Goal: Task Accomplishment & Management: Use online tool/utility

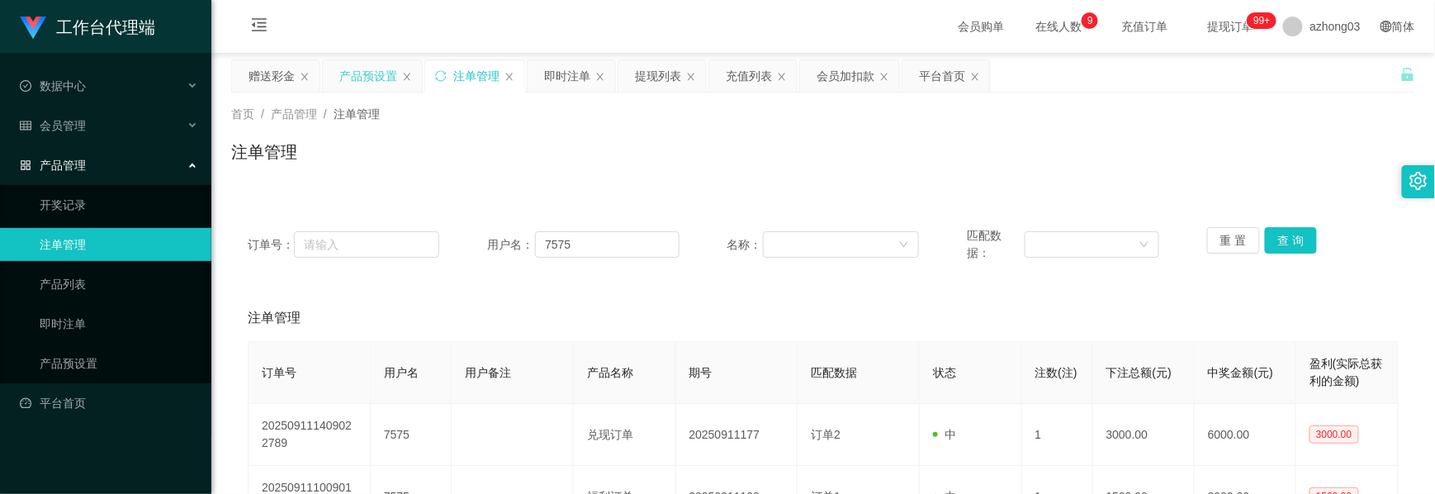
click at [355, 78] on div "产品预设置" at bounding box center [368, 75] width 58 height 31
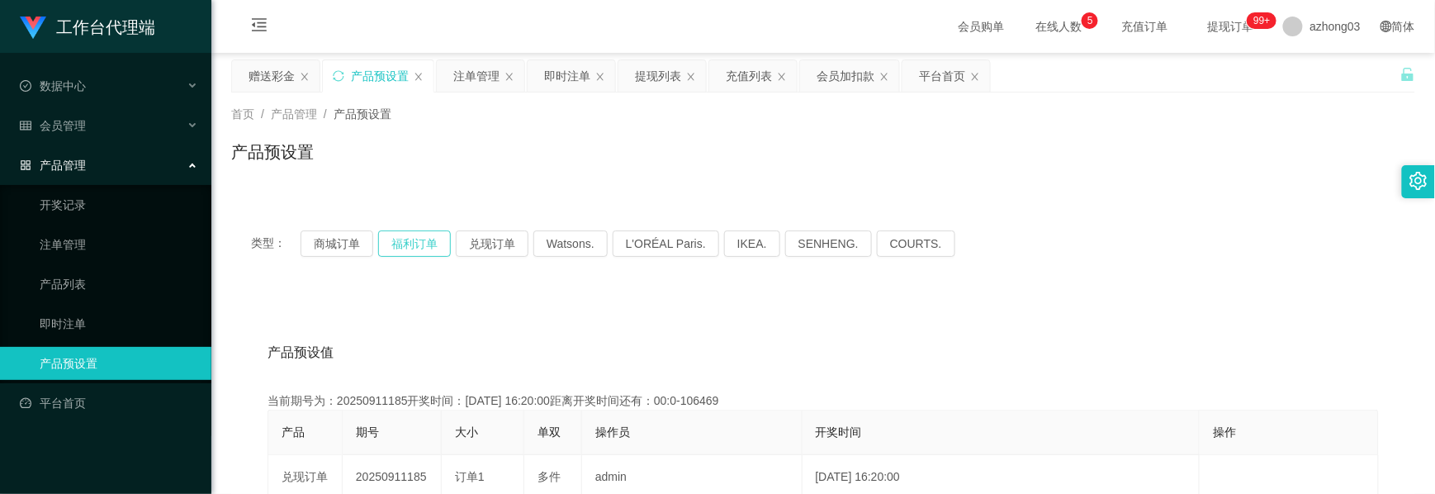
click at [405, 243] on button "福利订单" at bounding box center [414, 243] width 73 height 26
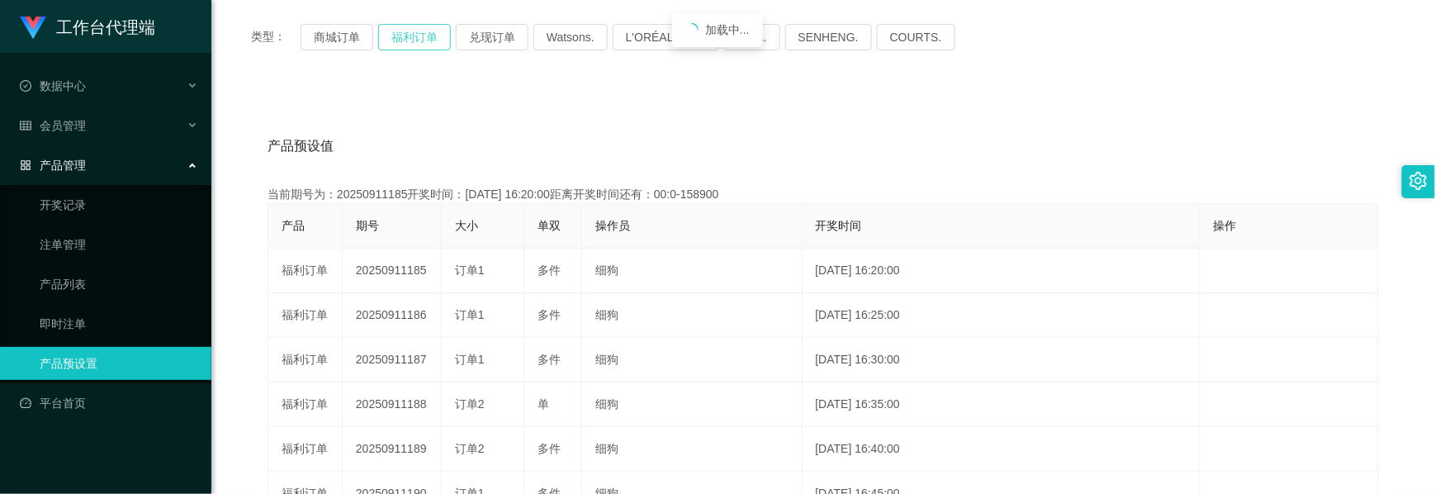
scroll to position [220, 0]
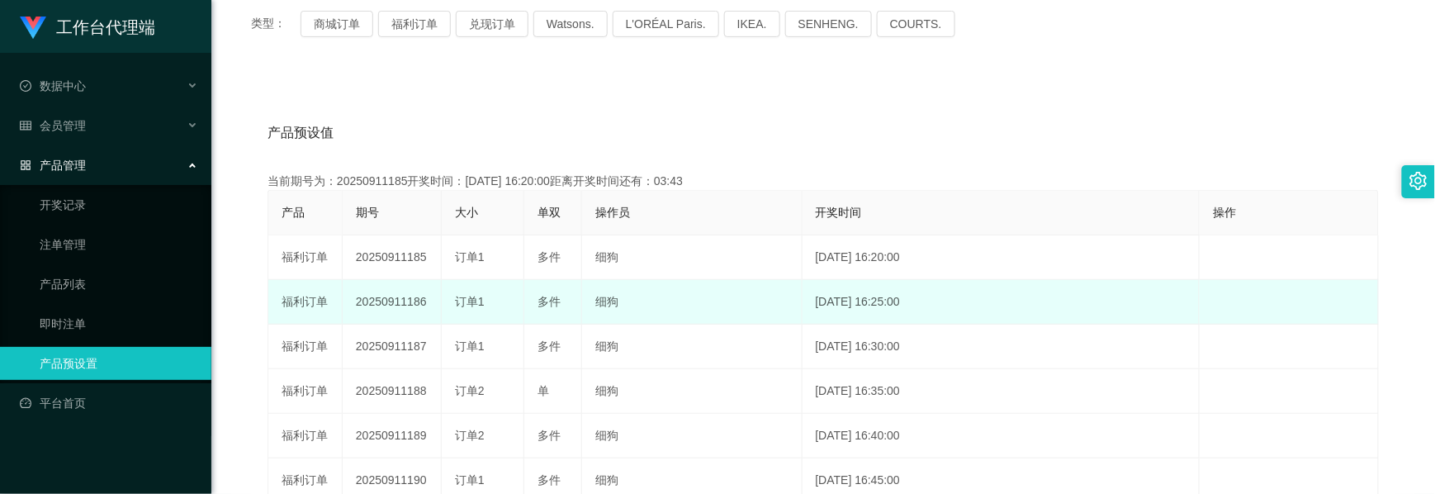
click at [381, 299] on td "20250911186" at bounding box center [392, 302] width 99 height 45
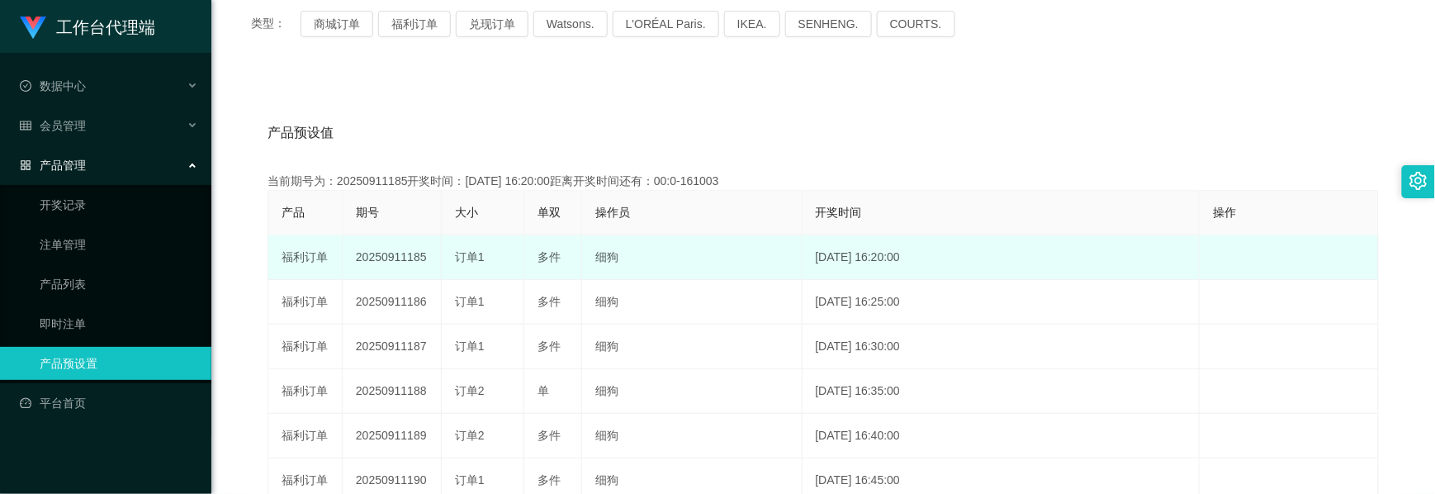
copy td "20250911186"
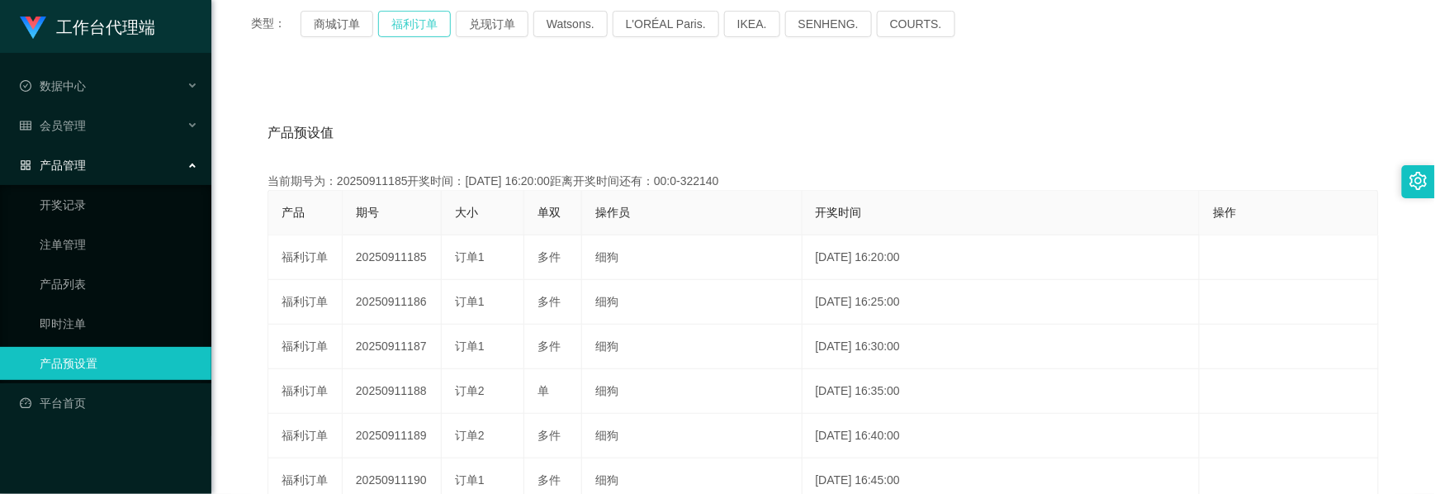
click at [420, 33] on button "福利订单" at bounding box center [414, 24] width 73 height 26
click at [419, 34] on button "福利订单" at bounding box center [414, 24] width 73 height 26
click at [420, 34] on button "福利订单" at bounding box center [414, 24] width 73 height 26
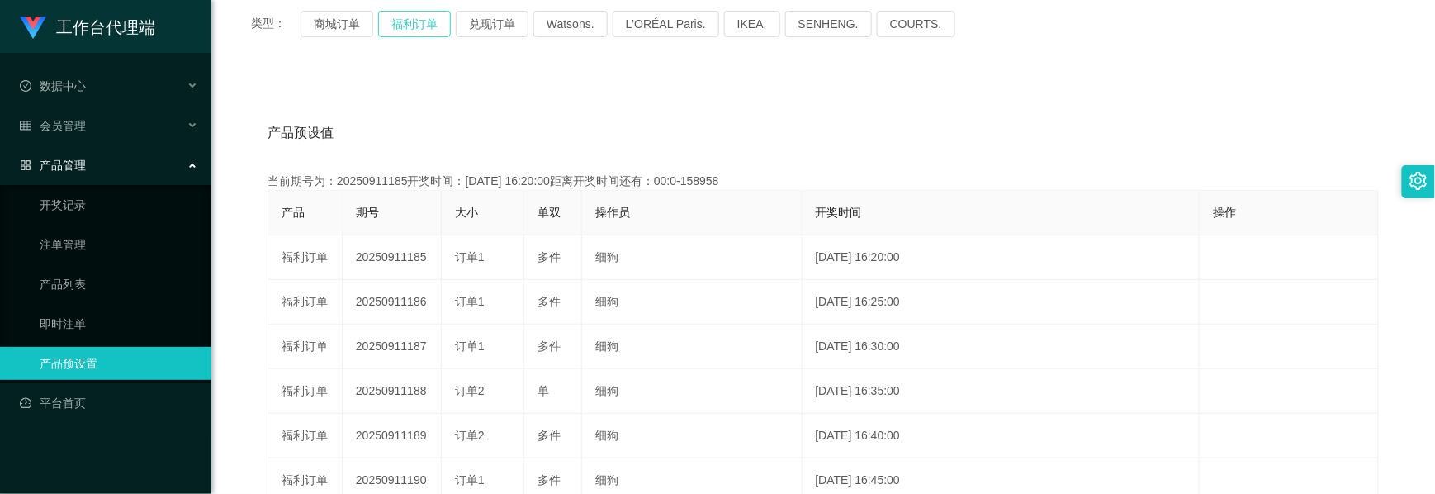
click at [420, 34] on button "福利订单" at bounding box center [414, 24] width 73 height 26
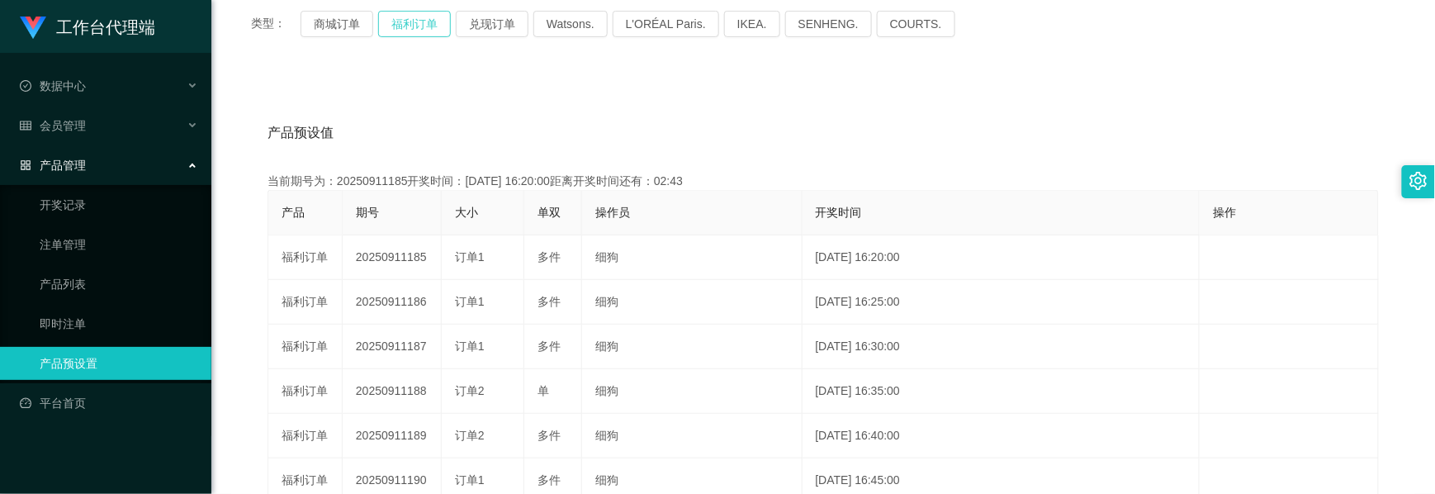
click at [420, 34] on button "福利订单" at bounding box center [414, 24] width 73 height 26
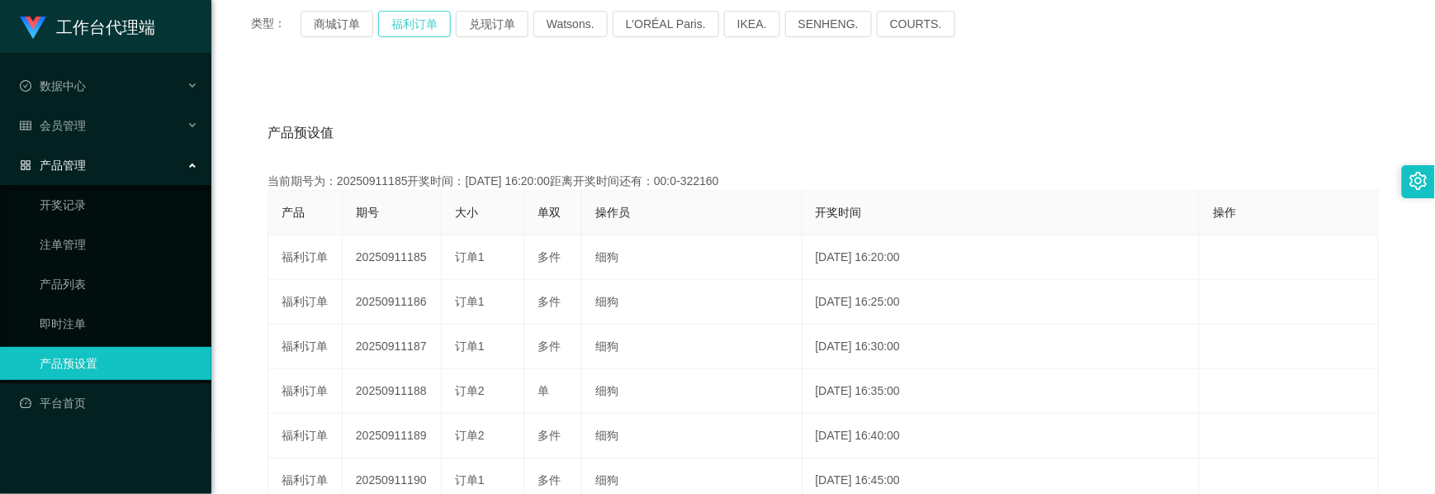
click at [420, 34] on button "福利订单" at bounding box center [414, 24] width 73 height 26
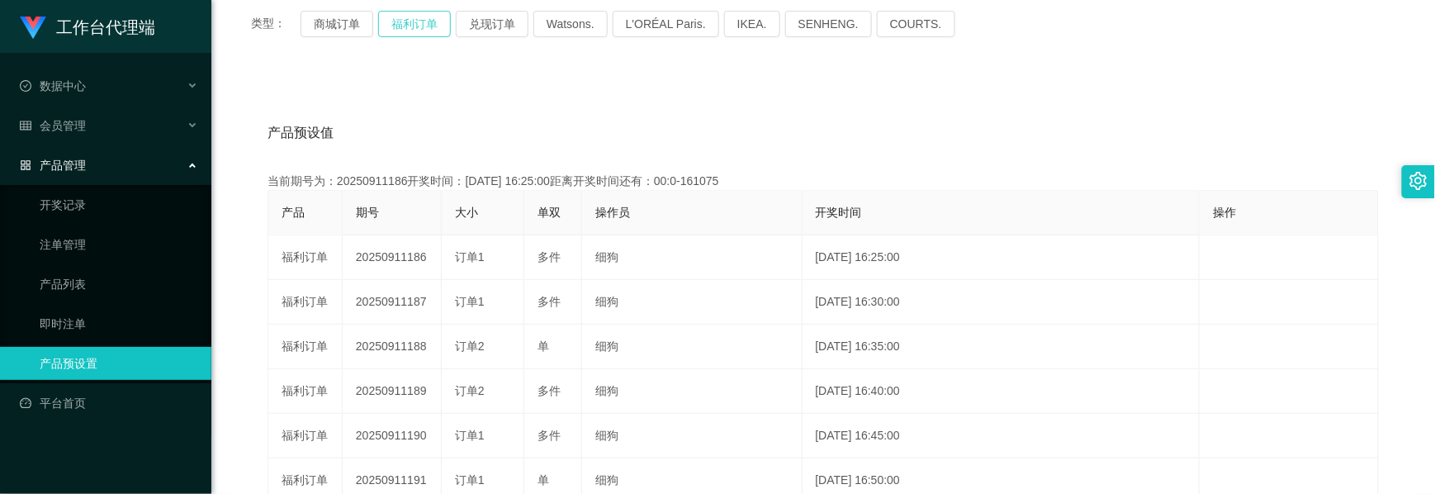
click at [420, 34] on button "福利订单" at bounding box center [414, 24] width 73 height 26
click at [74, 124] on span "会员管理" at bounding box center [53, 125] width 66 height 13
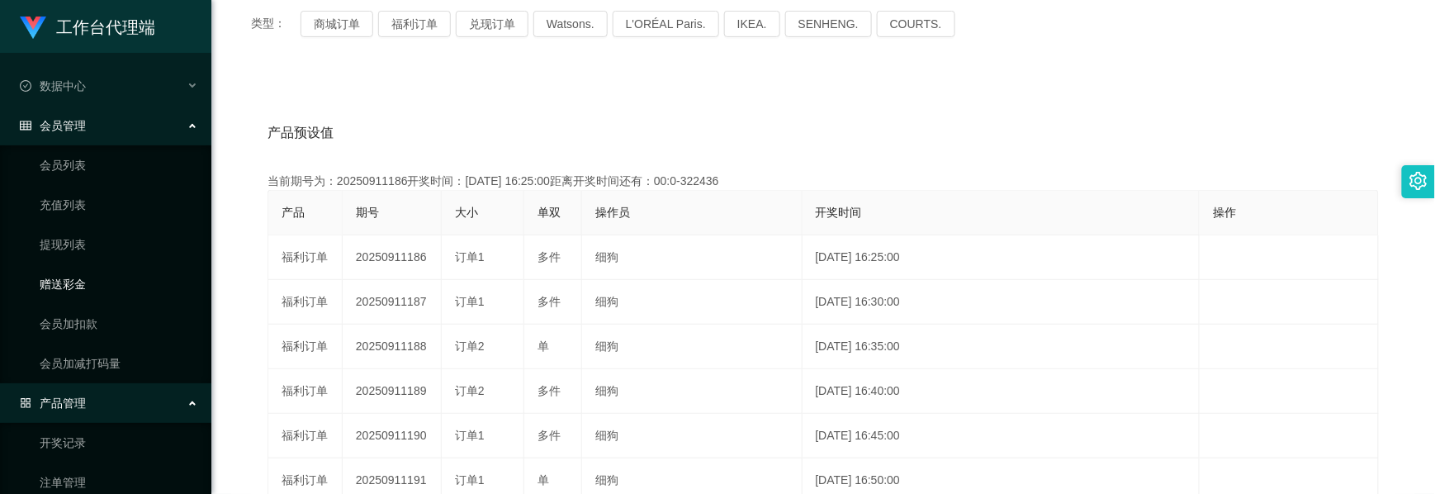
click at [69, 278] on link "赠送彩金" at bounding box center [119, 283] width 159 height 33
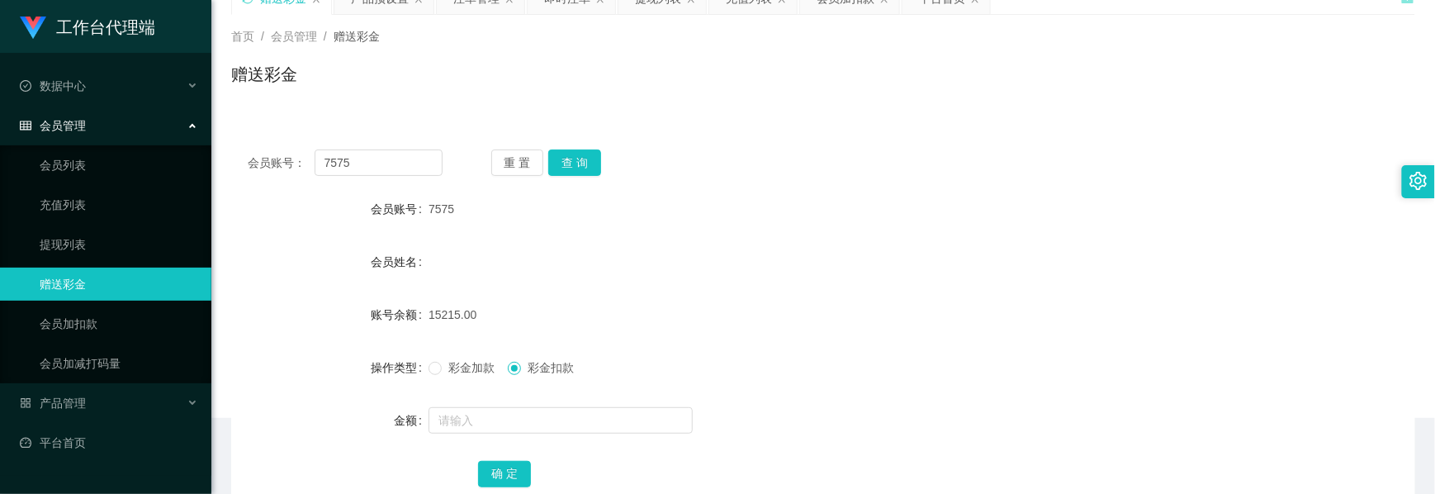
scroll to position [186, 0]
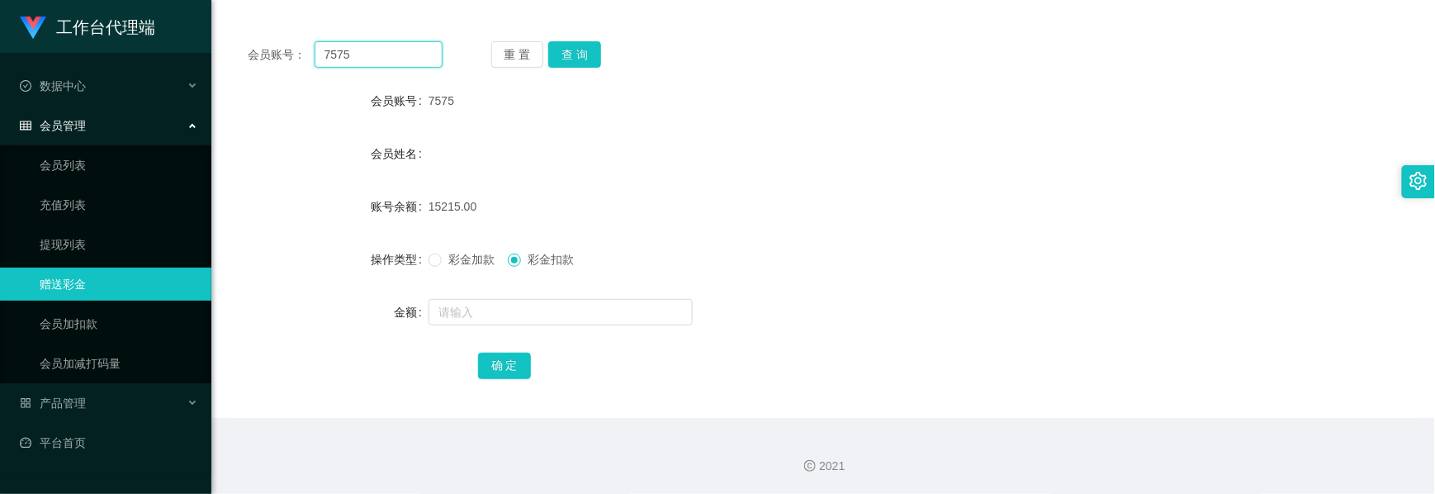
drag, startPoint x: 361, startPoint y: 56, endPoint x: 198, endPoint y: 48, distance: 162.8
click at [198, 48] on section "工作台代理端 数据中心 会员管理 会员列表 充值列表 提现列表 赠送彩金 会员加扣款 会员加减打码量 产品管理 开奖记录 注单管理 产品列表 即时注单 产品预…" at bounding box center [717, 154] width 1435 height 680
paste input "Wendyseow"
type input "Wendyseow"
click at [562, 45] on button "查 询" at bounding box center [574, 54] width 53 height 26
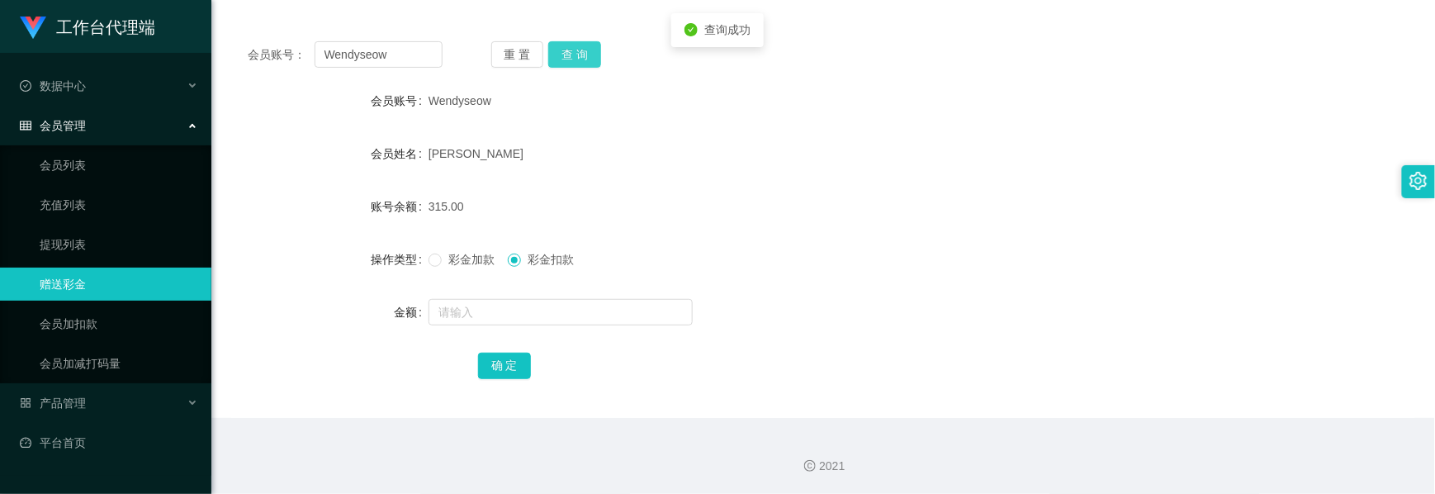
click at [562, 45] on button "查 询" at bounding box center [574, 54] width 53 height 26
click at [562, 45] on div "重 置 查 询" at bounding box center [588, 54] width 195 height 26
click at [583, 51] on button "查 询" at bounding box center [574, 54] width 53 height 26
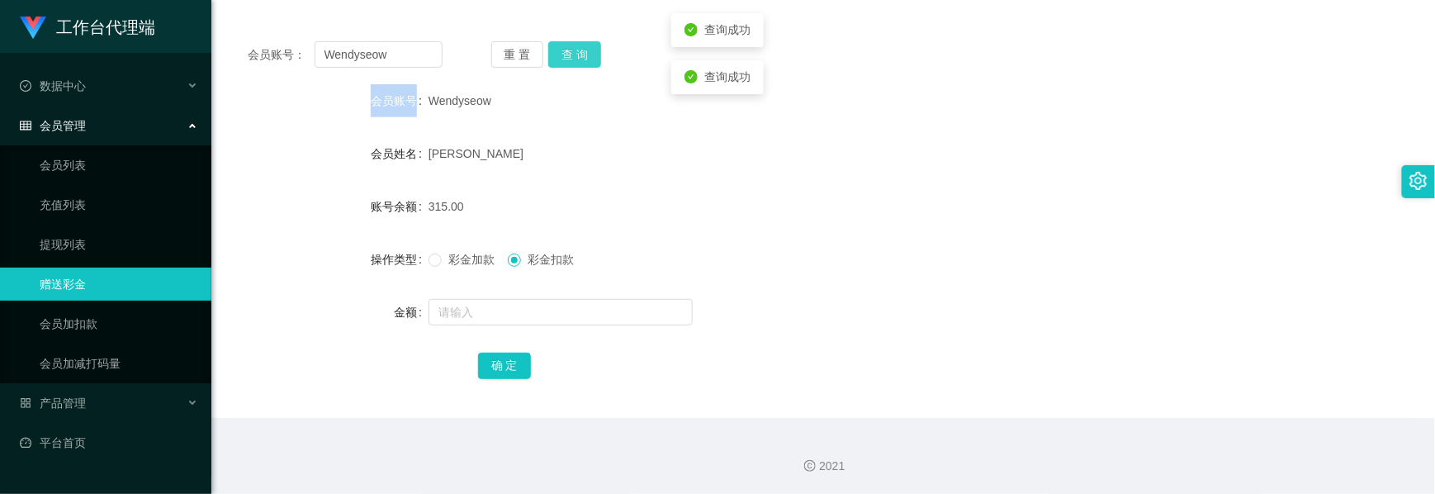
click at [583, 54] on button "查 询" at bounding box center [574, 54] width 53 height 26
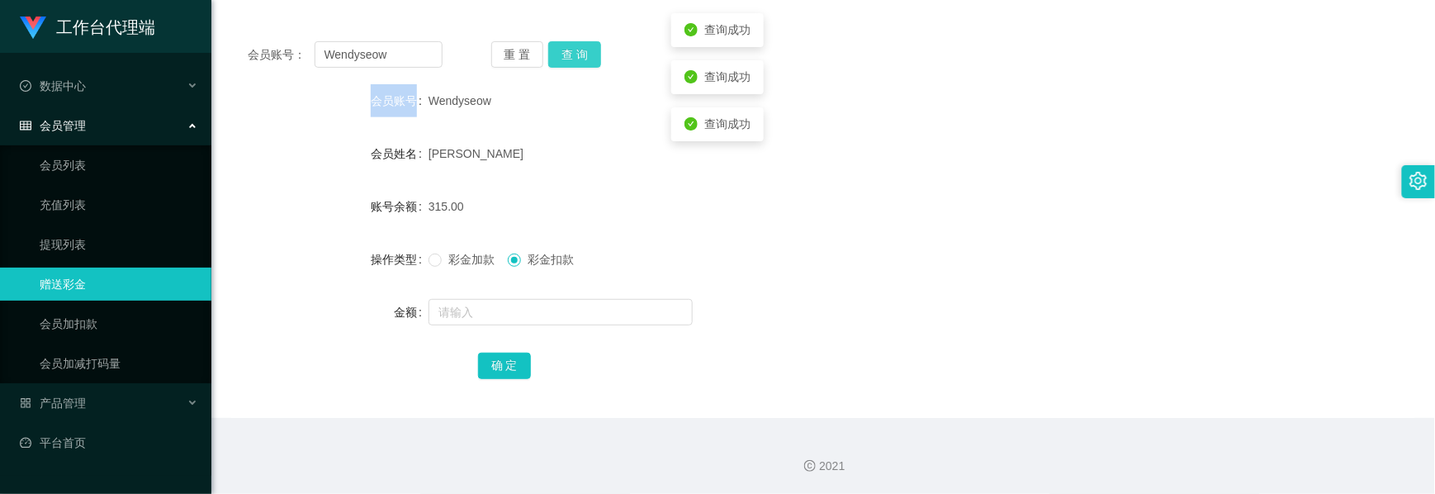
click at [583, 54] on button "查 询" at bounding box center [574, 54] width 53 height 26
click at [583, 54] on div "重 置 查 询" at bounding box center [588, 54] width 195 height 26
click at [583, 54] on button "查 询" at bounding box center [574, 54] width 53 height 26
click at [583, 54] on div "重 置 查 询" at bounding box center [588, 54] width 195 height 26
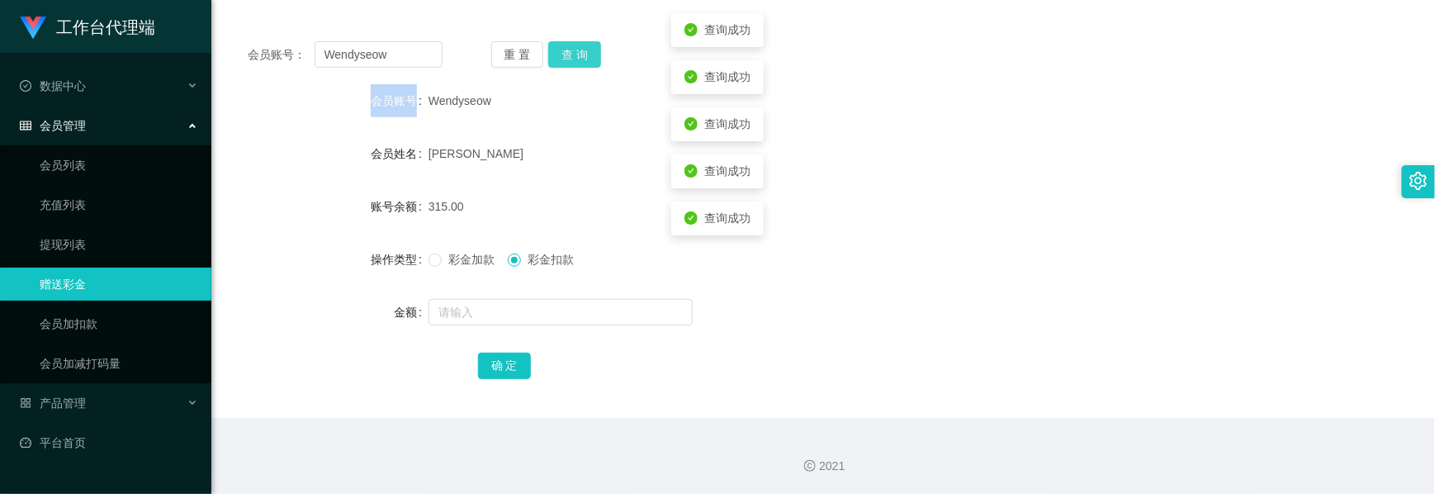
click at [583, 54] on button "查 询" at bounding box center [574, 54] width 53 height 26
click at [583, 54] on div "重 置 查 询" at bounding box center [588, 54] width 195 height 26
click at [583, 54] on button "查 询" at bounding box center [574, 54] width 53 height 26
click at [583, 54] on button "查 询" at bounding box center [583, 54] width 71 height 26
click at [583, 54] on div "重 置 查 询" at bounding box center [588, 54] width 195 height 26
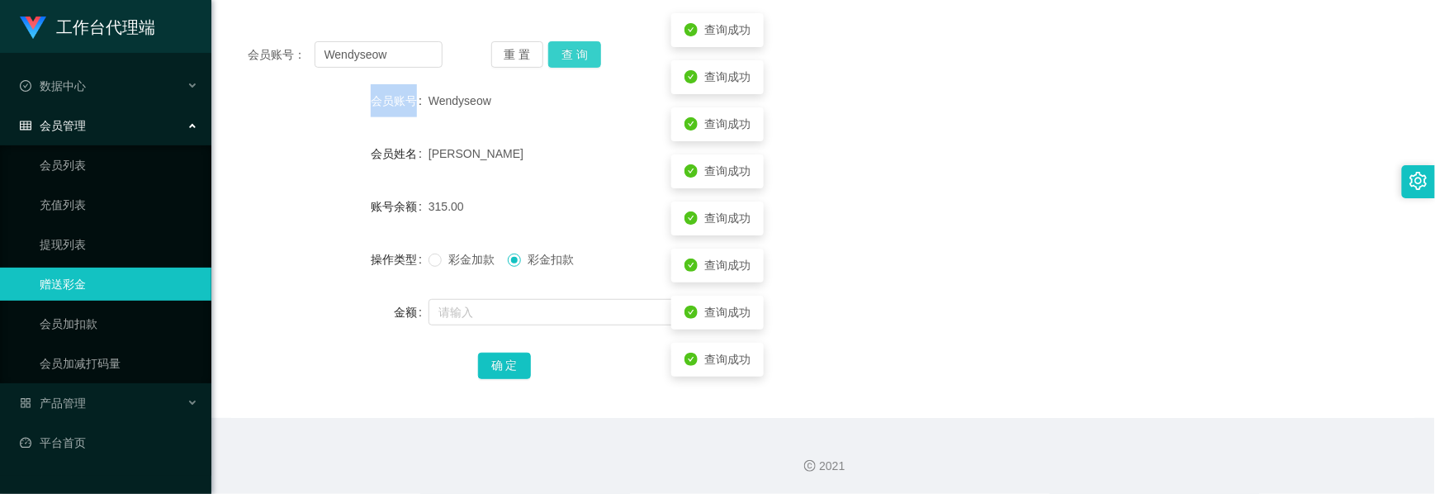
click at [583, 54] on button "查 询" at bounding box center [574, 54] width 53 height 26
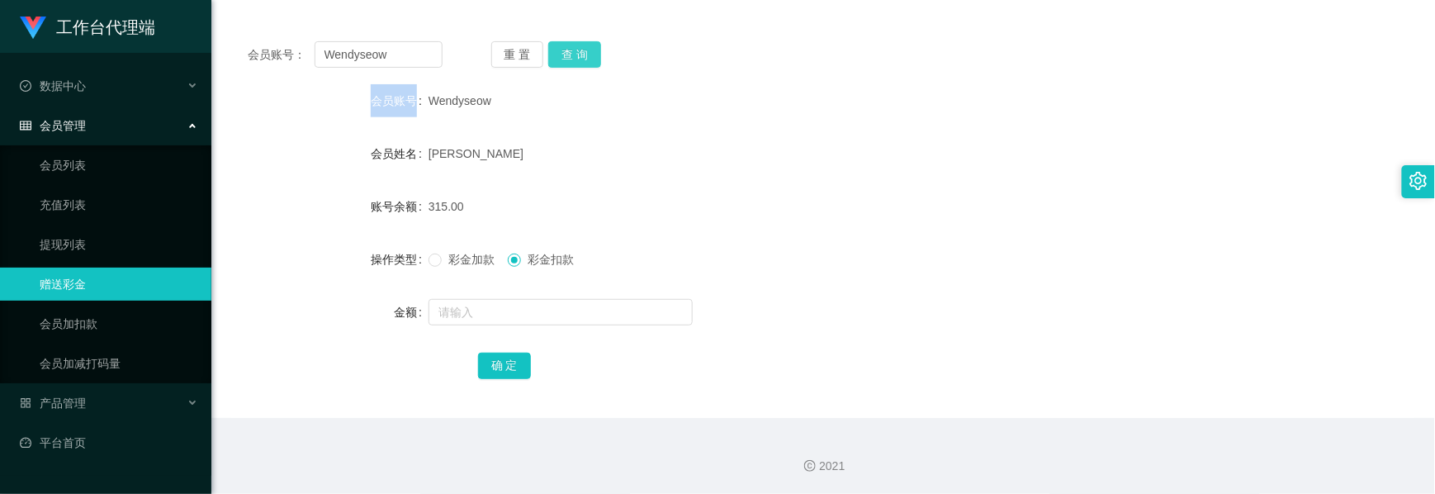
click at [566, 50] on button "查 询" at bounding box center [574, 54] width 53 height 26
click at [97, 135] on div "会员管理" at bounding box center [105, 125] width 211 height 33
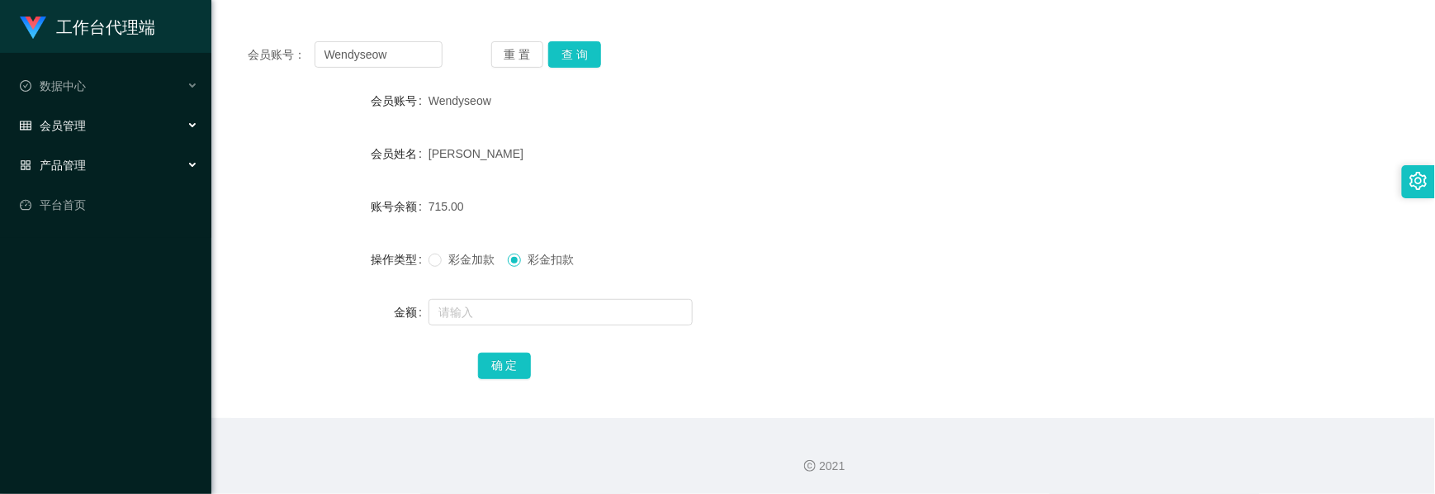
click at [90, 157] on div "产品管理" at bounding box center [105, 165] width 211 height 33
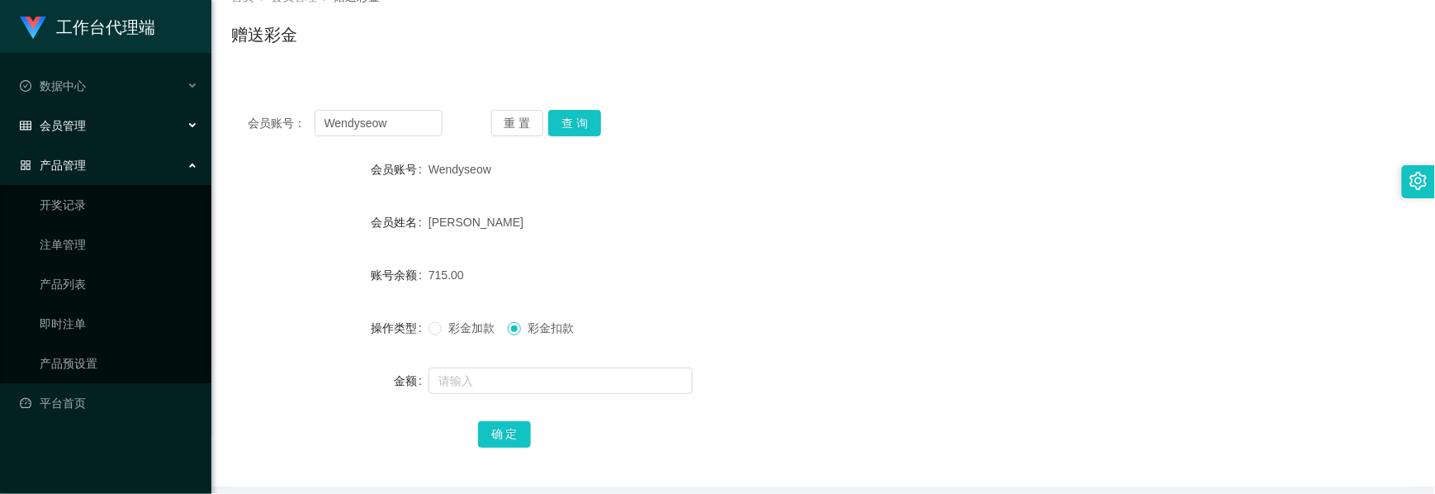
scroll to position [0, 0]
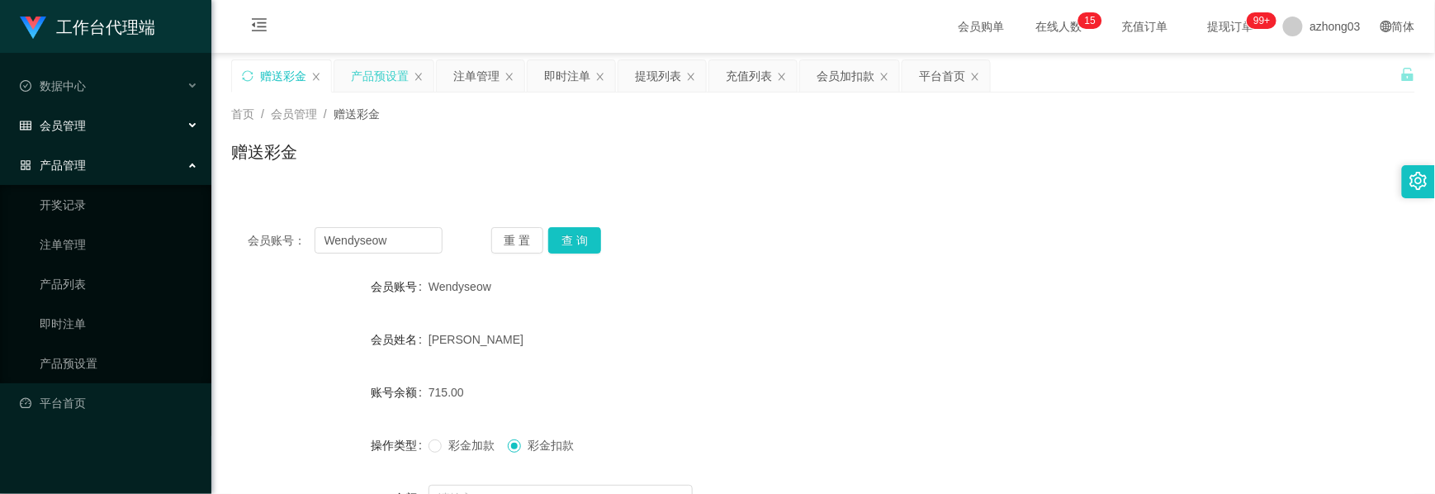
click at [375, 89] on div "产品预设置" at bounding box center [380, 75] width 58 height 31
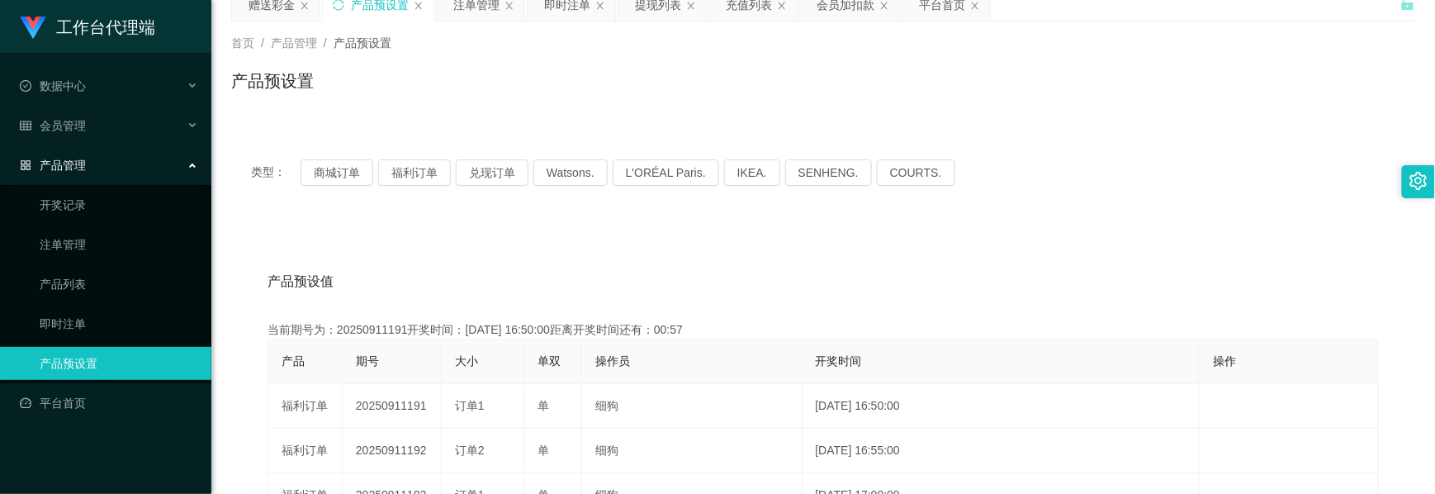
scroll to position [110, 0]
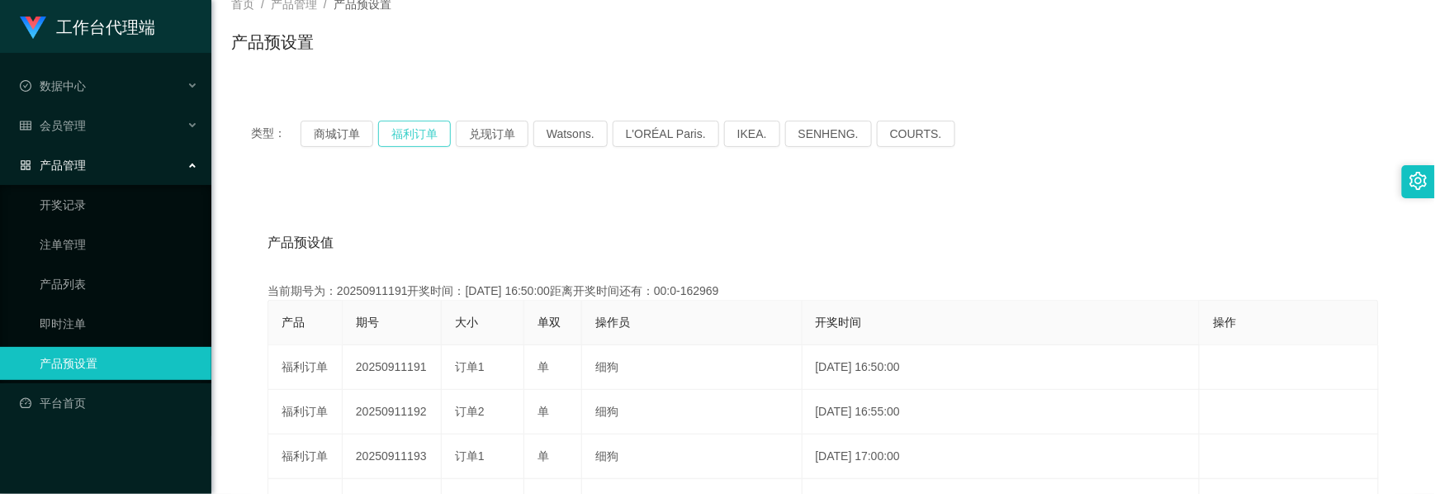
click at [408, 134] on button "福利订单" at bounding box center [414, 134] width 73 height 26
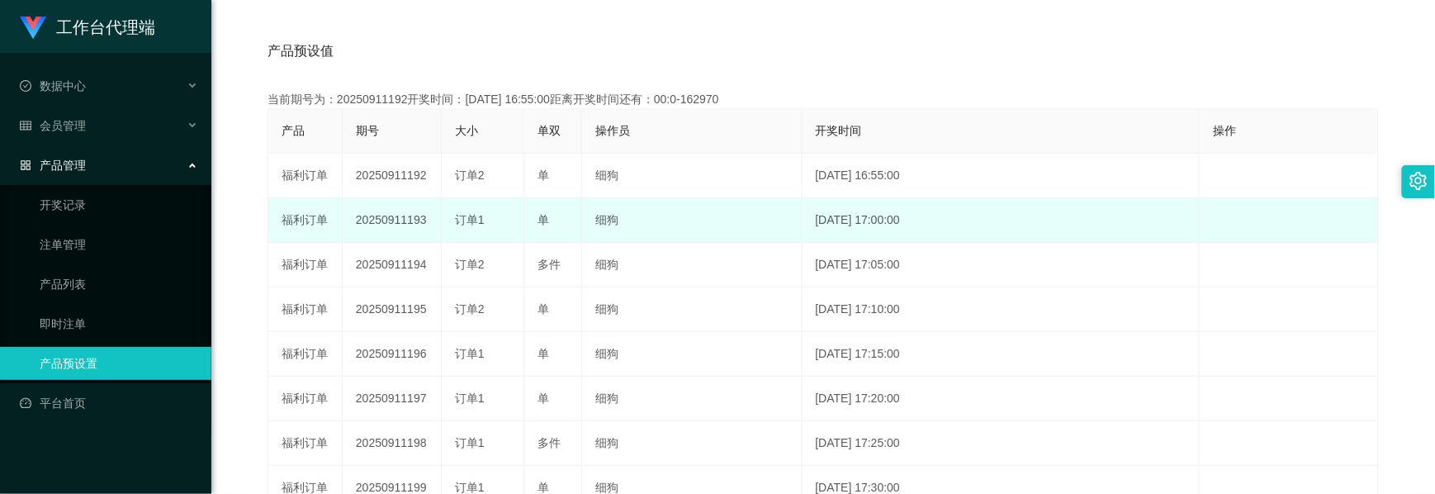
scroll to position [330, 0]
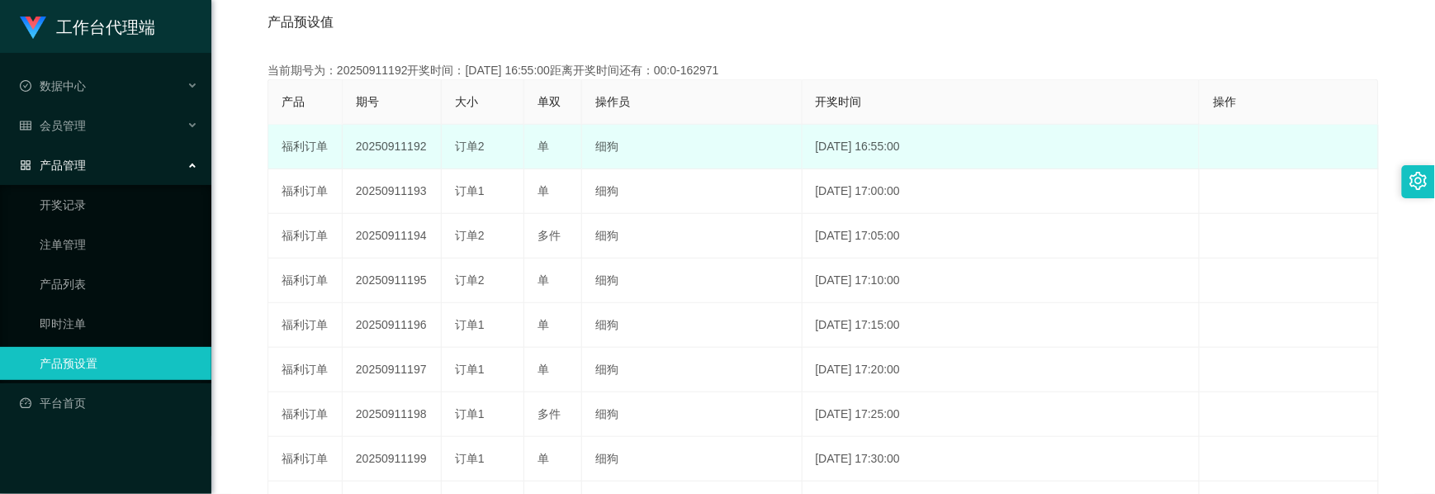
click at [400, 139] on td "20250911192" at bounding box center [392, 147] width 99 height 45
copy td "20250911192"
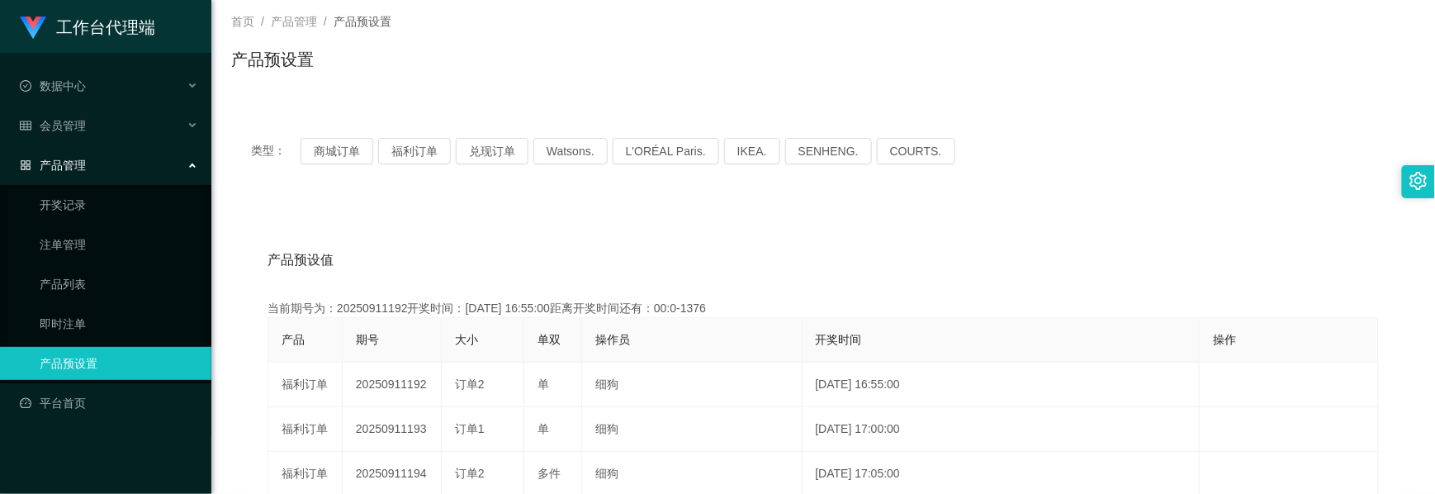
scroll to position [0, 0]
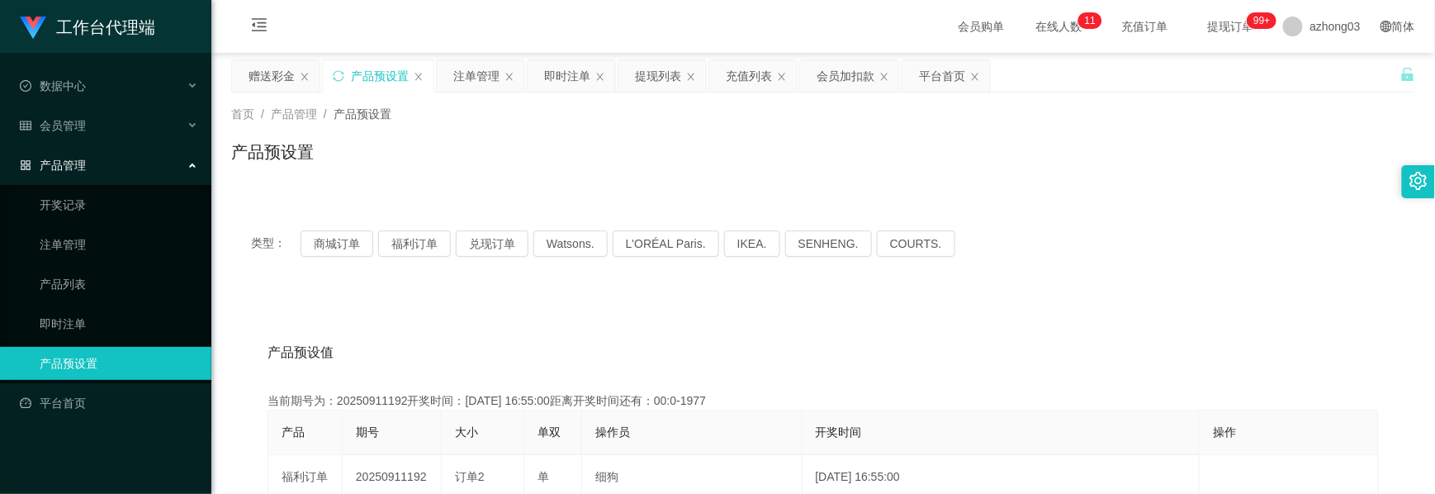
drag, startPoint x: 276, startPoint y: 73, endPoint x: 289, endPoint y: 117, distance: 46.5
click at [276, 73] on div "赠送彩金" at bounding box center [271, 75] width 46 height 31
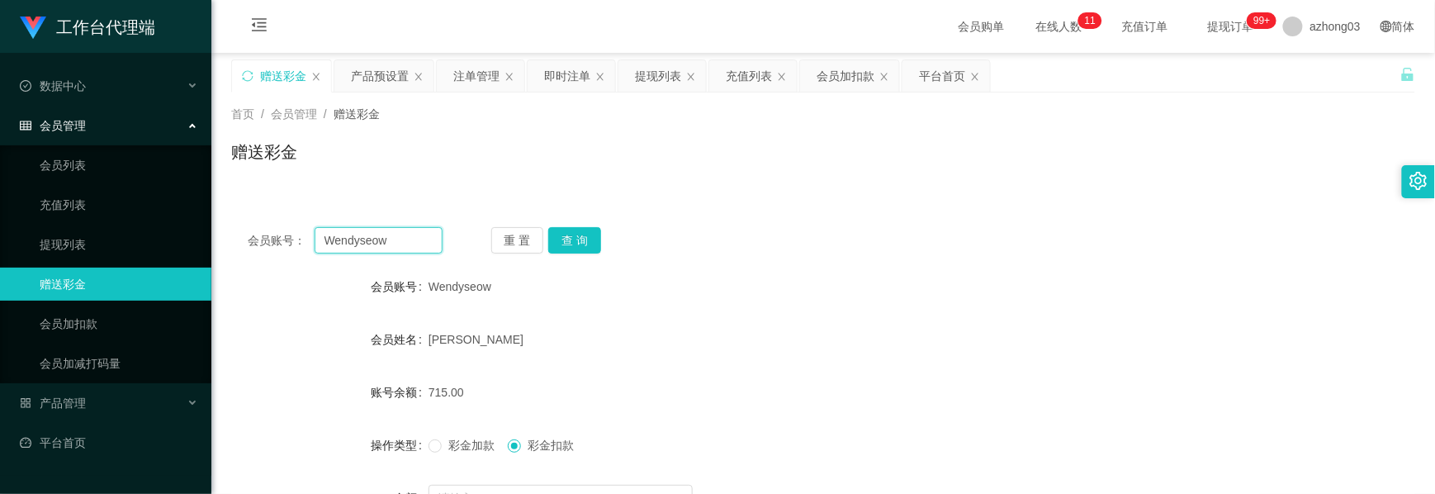
drag, startPoint x: 401, startPoint y: 243, endPoint x: 242, endPoint y: 239, distance: 159.4
click at [242, 239] on div "会员账号： [PERSON_NAME] 重 置 查 询" at bounding box center [823, 240] width 1184 height 26
paste input "GHANGNE IXIAN"
type input "GHANGNE IXIAN"
click at [585, 246] on button "查 询" at bounding box center [574, 240] width 53 height 26
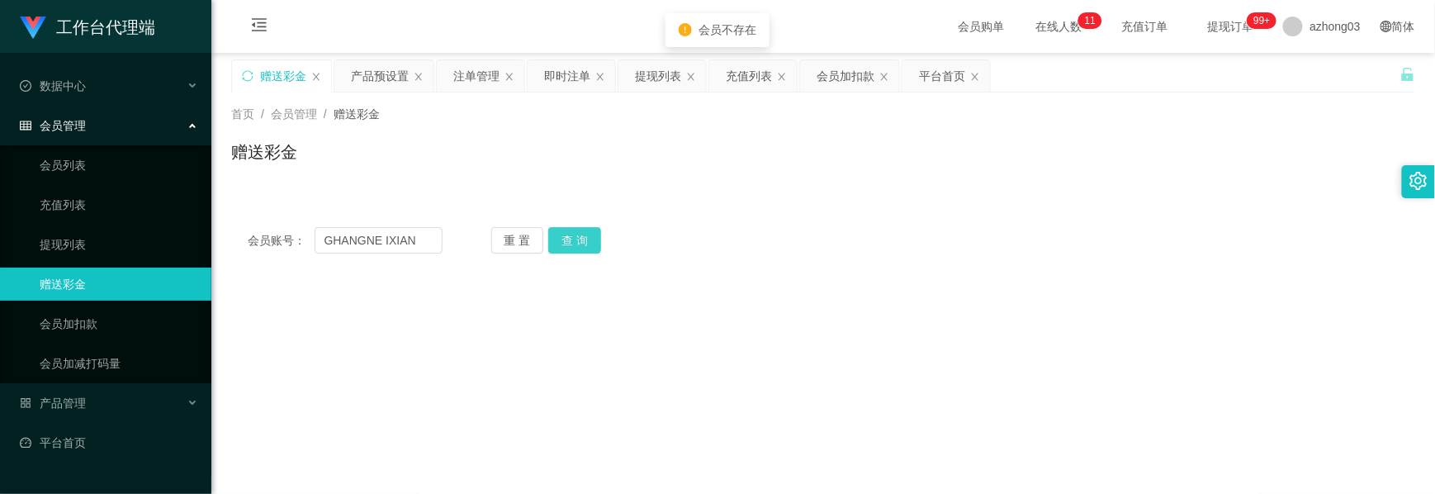
click at [573, 245] on button "查 询" at bounding box center [574, 240] width 53 height 26
click at [324, 235] on input "GHANGNE IXIAN" at bounding box center [379, 240] width 128 height 26
click at [582, 233] on button "查 询" at bounding box center [574, 240] width 53 height 26
